Goal: Transaction & Acquisition: Obtain resource

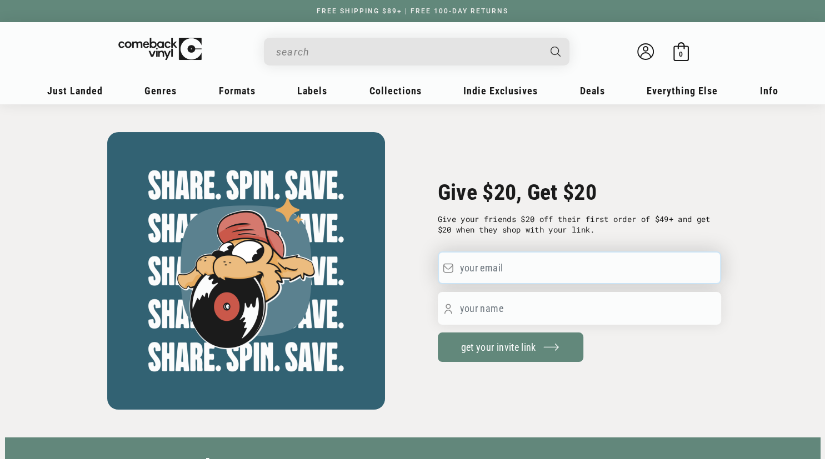
click at [503, 273] on input "text" at bounding box center [579, 268] width 283 height 33
type input "gr8fulwaggs@yahoo.com"
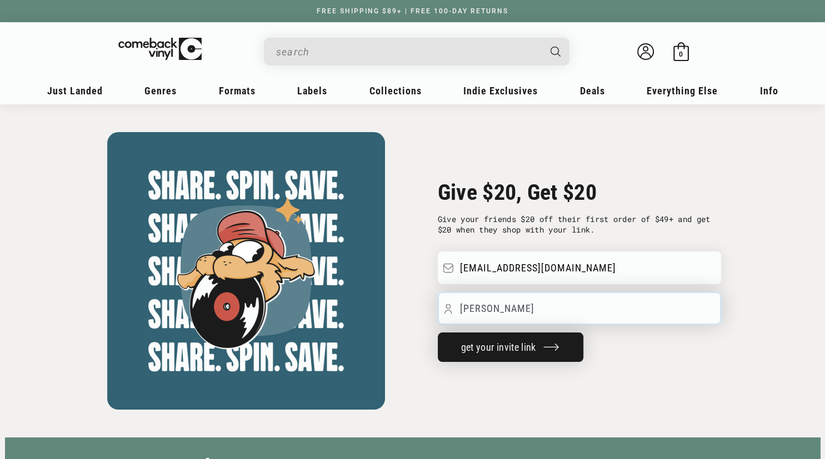
type input "Brian Wegner"
click at [512, 350] on span "get your invite link" at bounding box center [498, 347] width 75 height 12
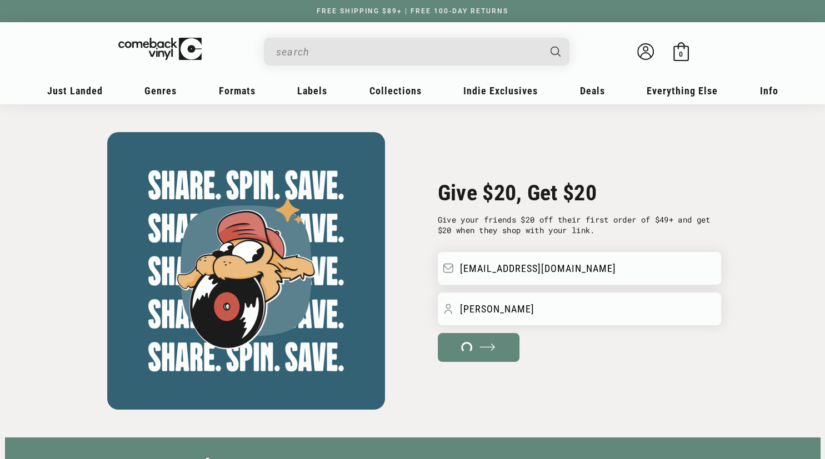
type input "https://comebackvinyl.com?ad_id=noWsPLjv6M"
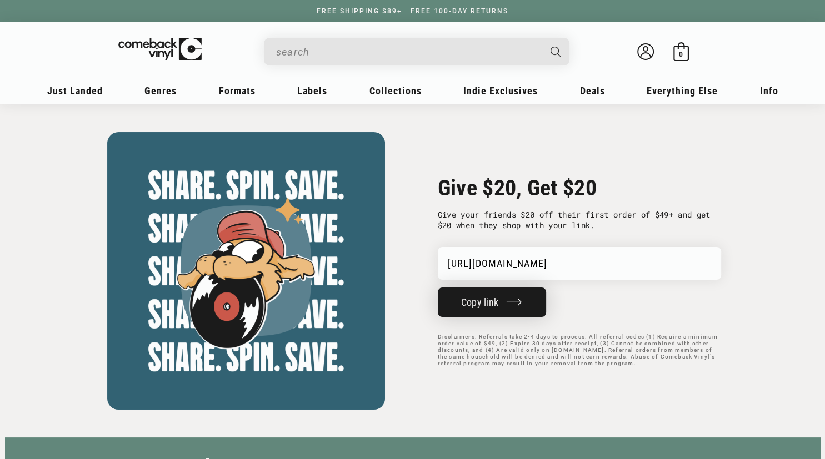
click at [496, 303] on button "Copy link" at bounding box center [492, 302] width 108 height 29
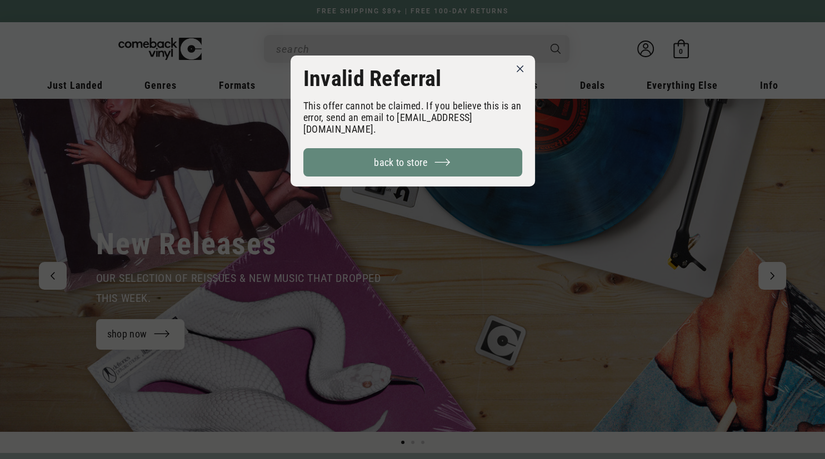
click at [516, 70] on icon at bounding box center [519, 69] width 7 height 7
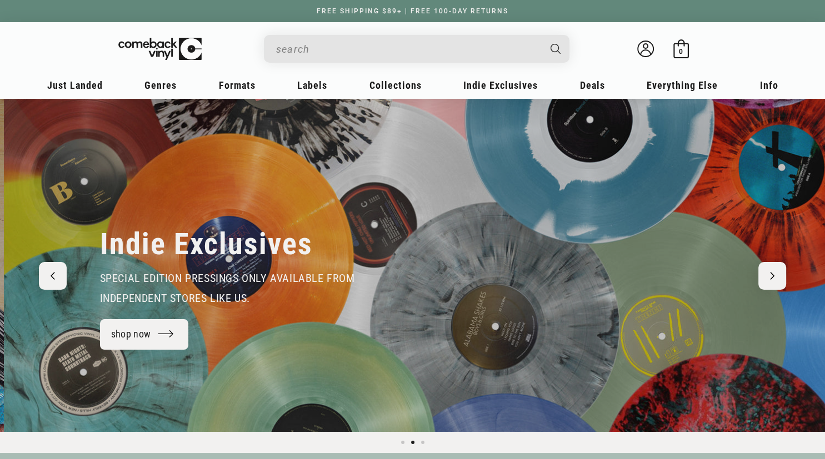
scroll to position [0, 824]
